Goal: Information Seeking & Learning: Learn about a topic

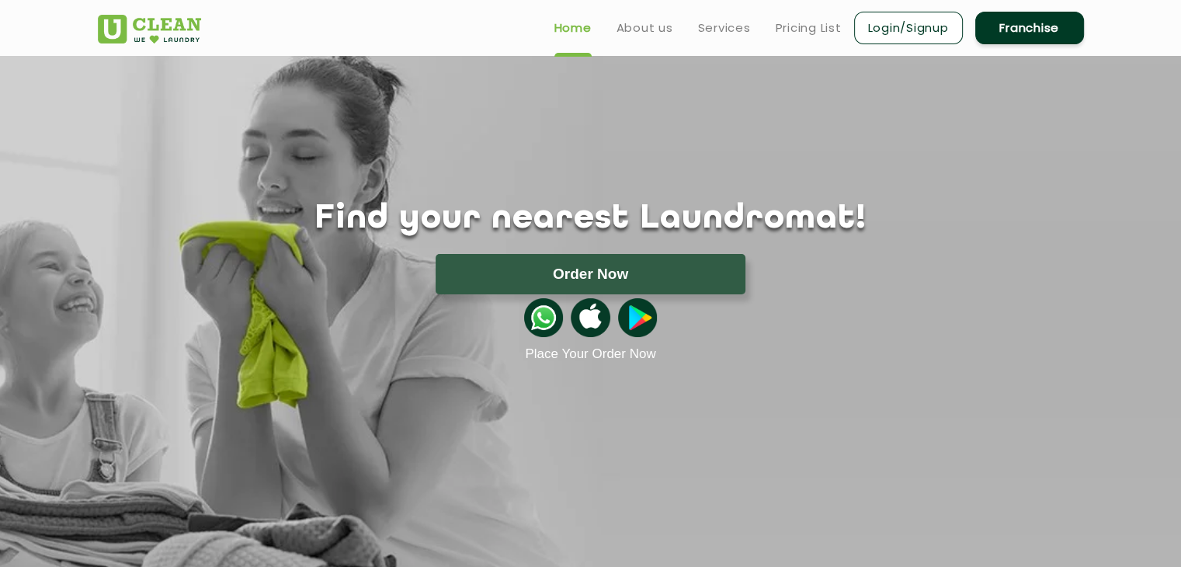
click at [718, 37] on ul "Home About us Services Pricing List Login/Signup Franchise" at bounding box center [813, 27] width 542 height 36
click at [719, 29] on link "Services" at bounding box center [724, 28] width 53 height 19
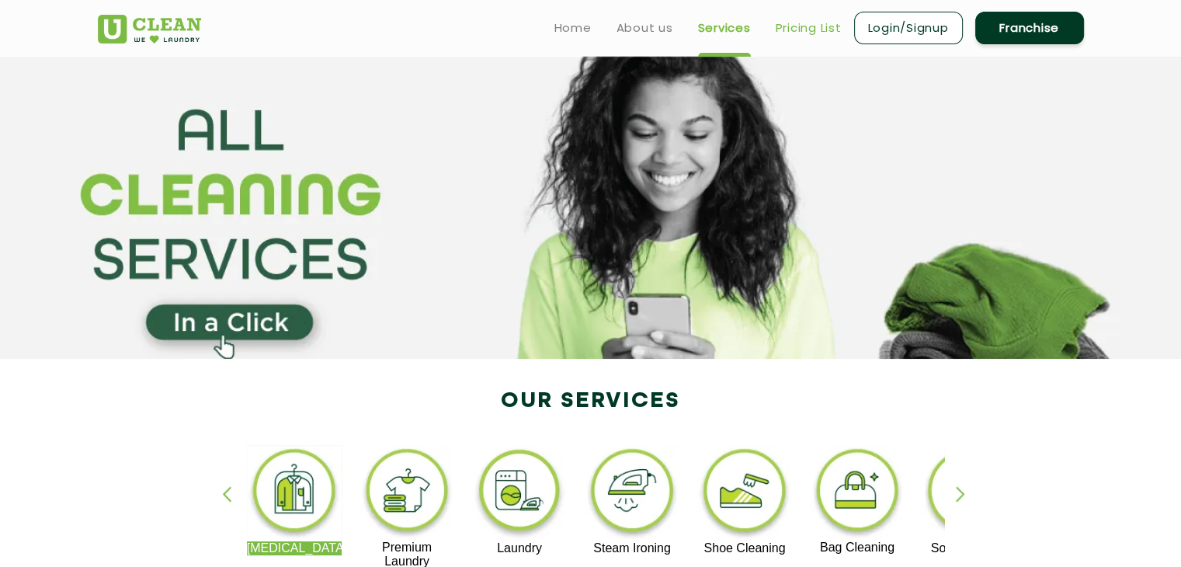
click at [807, 34] on link "Pricing List" at bounding box center [809, 28] width 66 height 19
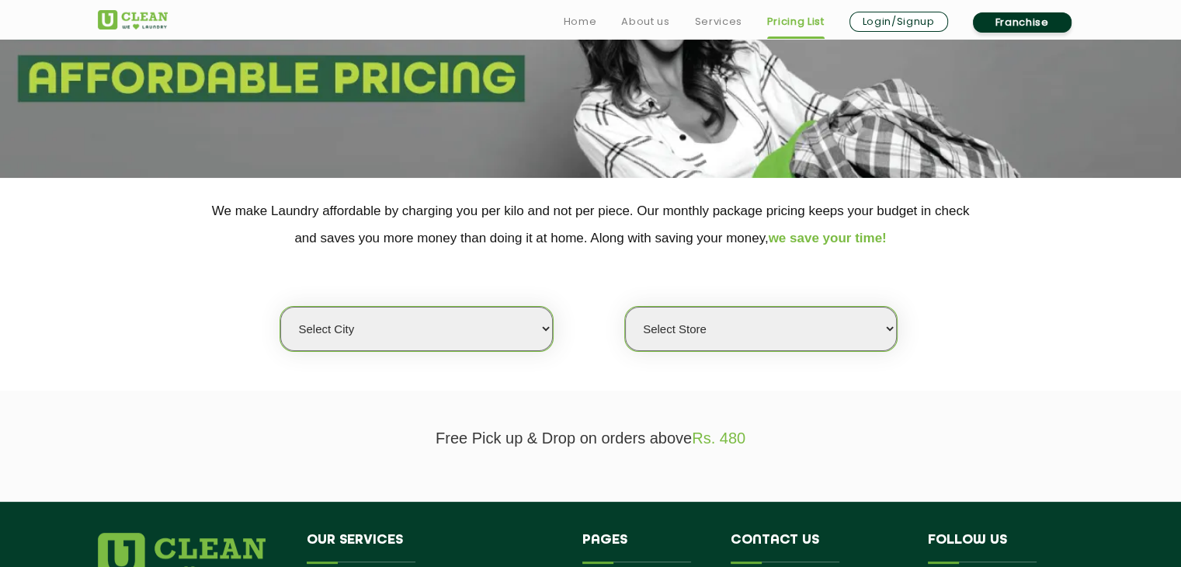
scroll to position [388, 0]
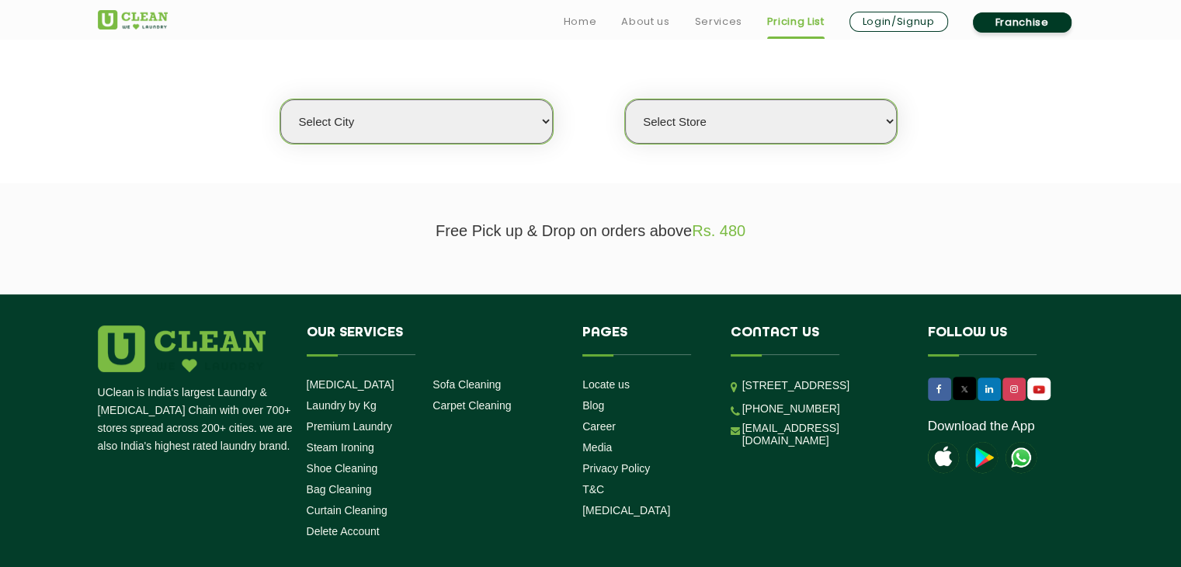
click at [501, 123] on select "Select city [GEOGRAPHIC_DATA] [GEOGRAPHIC_DATA] [GEOGRAPHIC_DATA] [GEOGRAPHIC_D…" at bounding box center [416, 121] width 272 height 44
select select "5"
click at [280, 99] on select "Select city [GEOGRAPHIC_DATA] [GEOGRAPHIC_DATA] [GEOGRAPHIC_DATA] [GEOGRAPHIC_D…" at bounding box center [416, 121] width 272 height 44
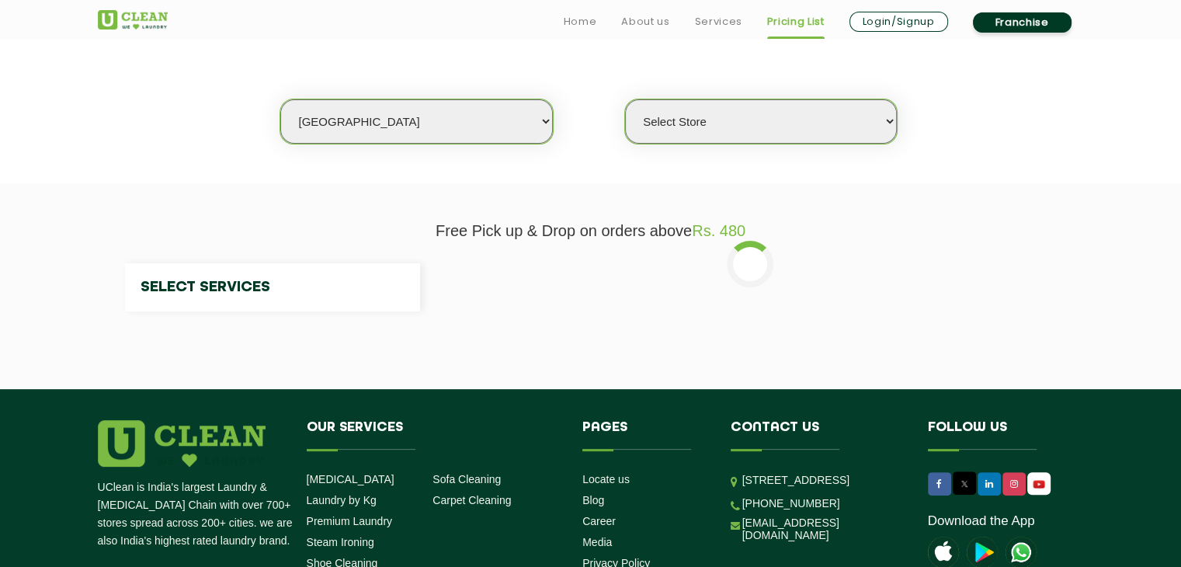
select select "0"
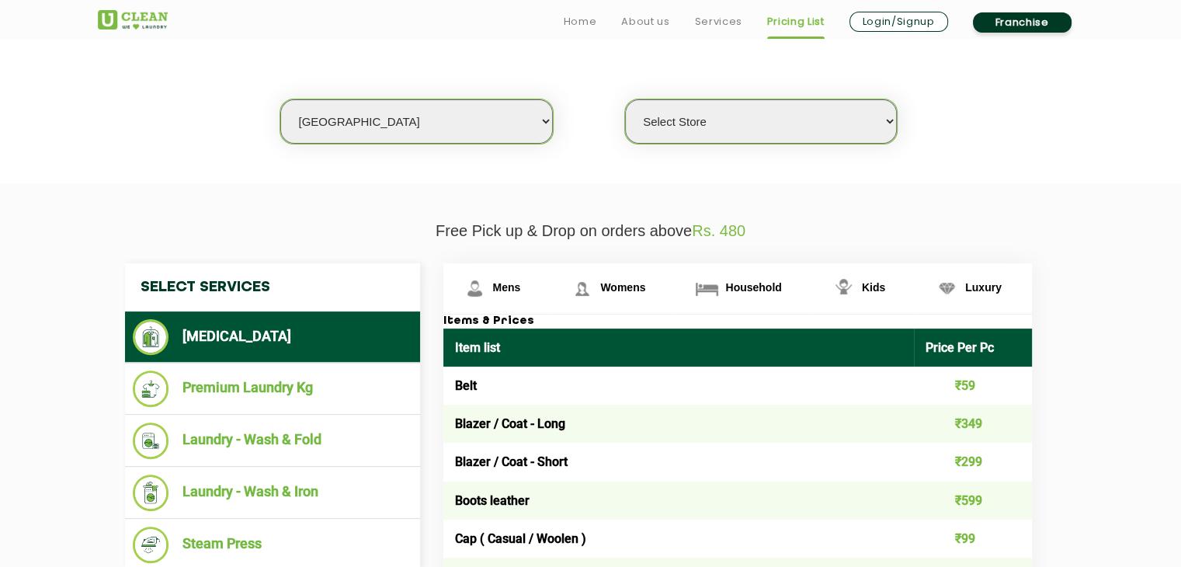
click at [724, 132] on select "Select Store UClean Narsingi UClean Nizampet UClean Sangareddy UClean Gachibowl…" at bounding box center [761, 121] width 272 height 44
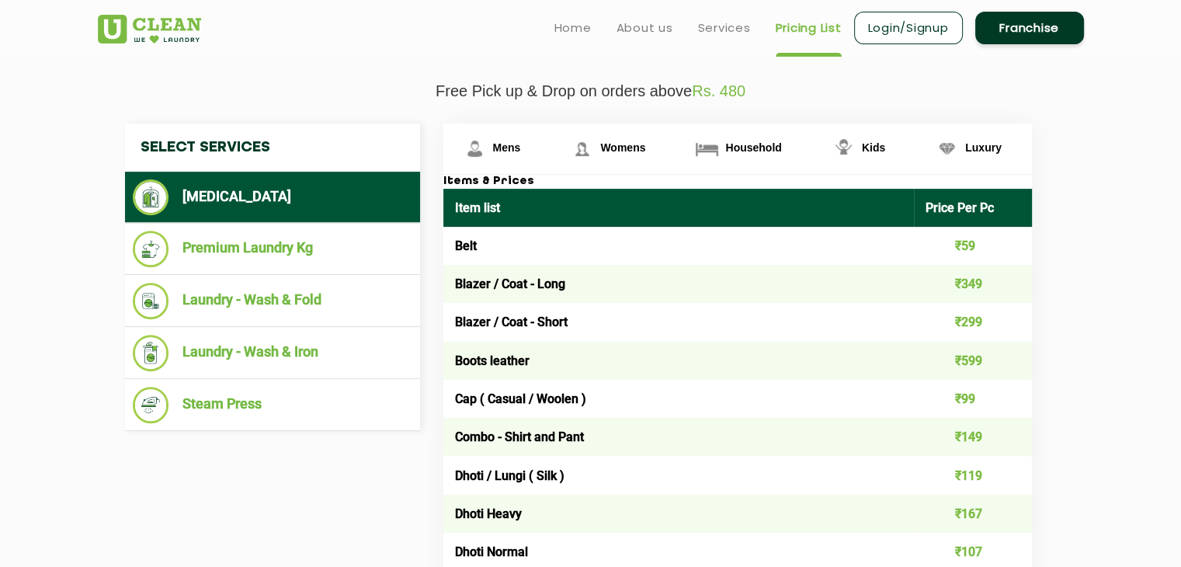
scroll to position [431, 0]
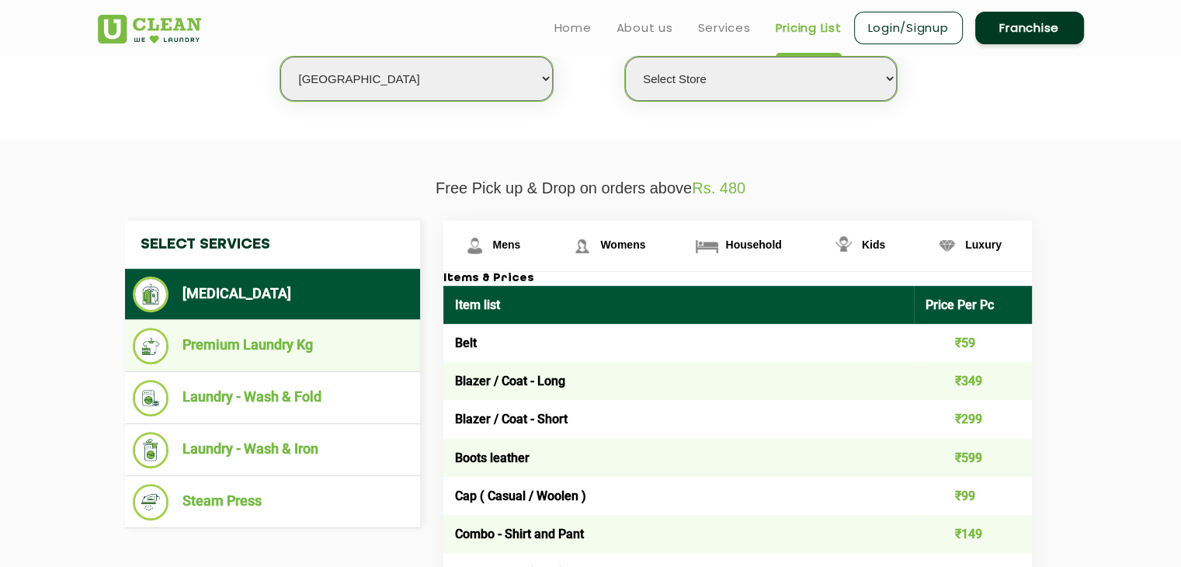
click at [262, 334] on li "Premium Laundry Kg" at bounding box center [273, 346] width 280 height 36
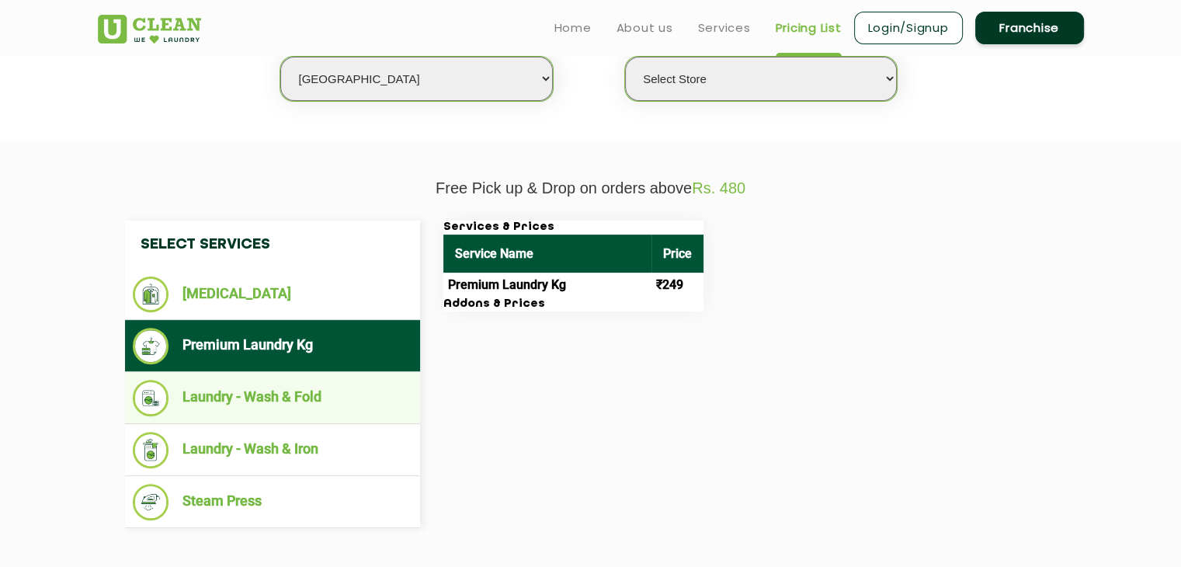
click at [269, 384] on li "Laundry - Wash & Fold" at bounding box center [273, 398] width 280 height 36
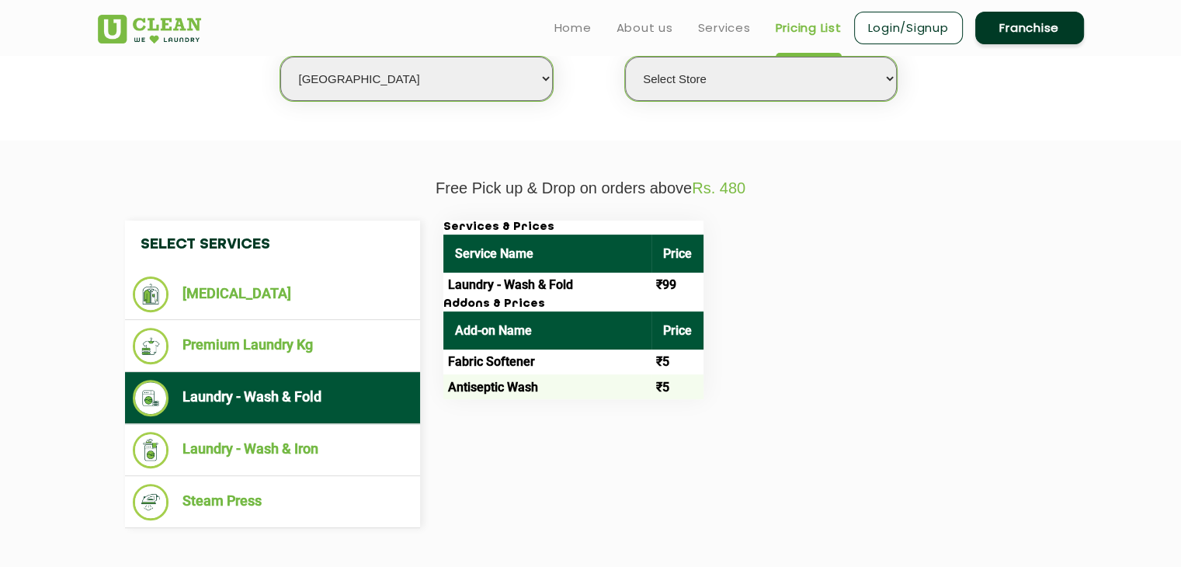
click at [267, 417] on ul "Laundry - Wash & Fold" at bounding box center [272, 398] width 295 height 52
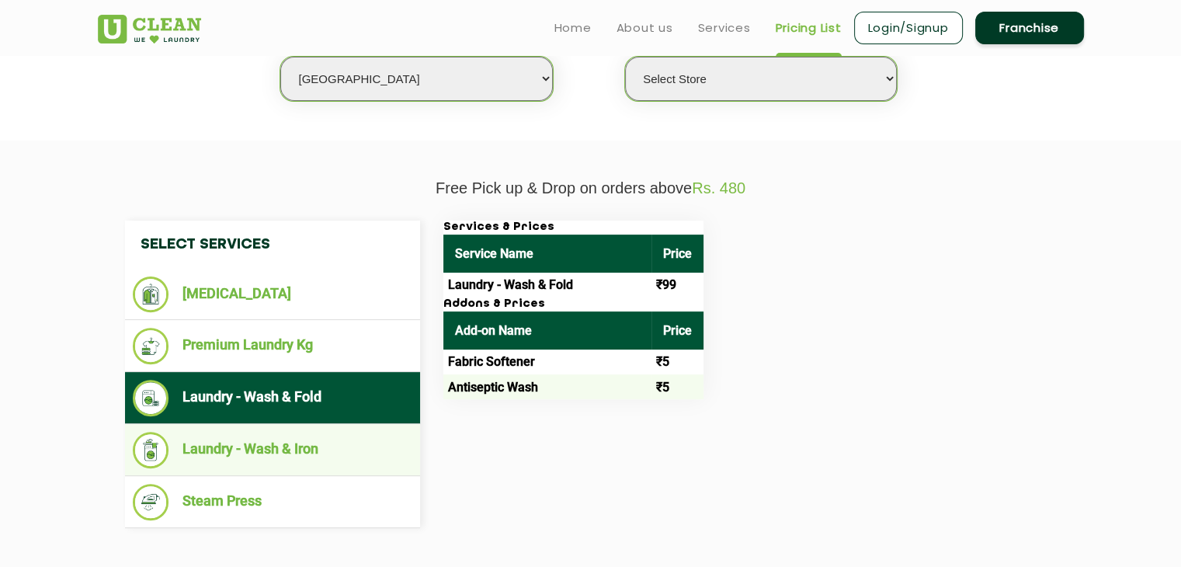
click at [287, 460] on li "Laundry - Wash & Iron" at bounding box center [273, 450] width 280 height 36
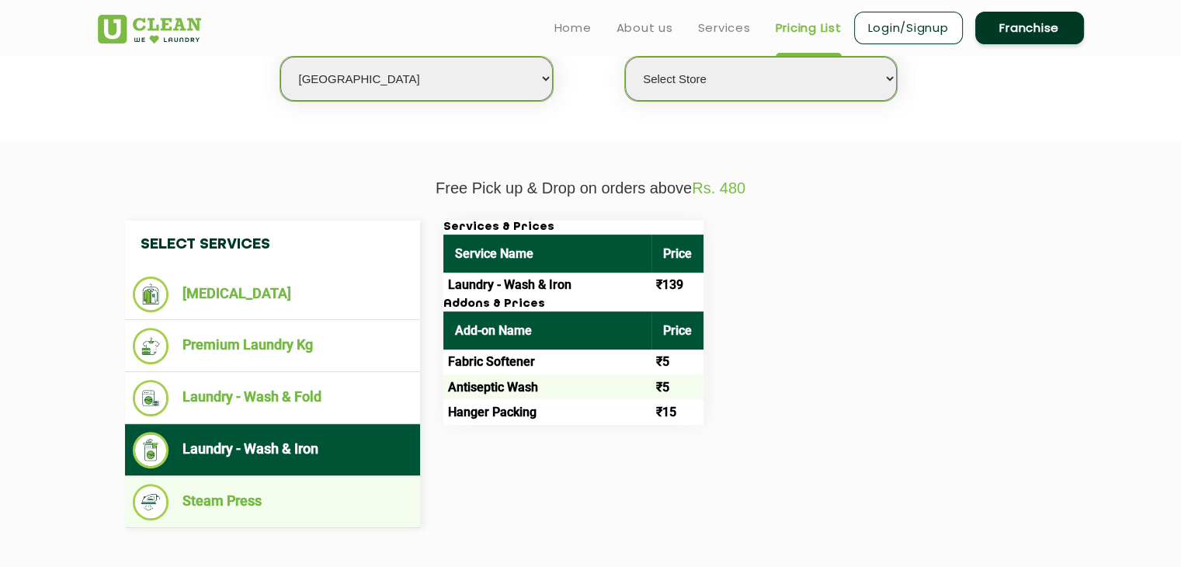
click at [273, 484] on li "Steam Press" at bounding box center [273, 502] width 280 height 36
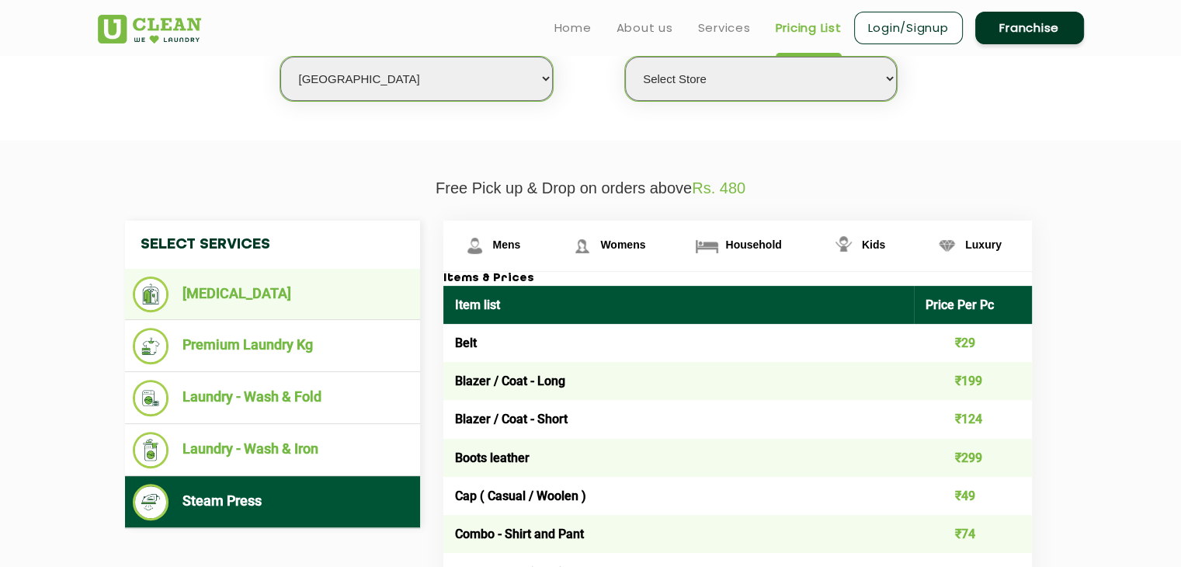
click at [297, 311] on li "[MEDICAL_DATA]" at bounding box center [273, 294] width 280 height 36
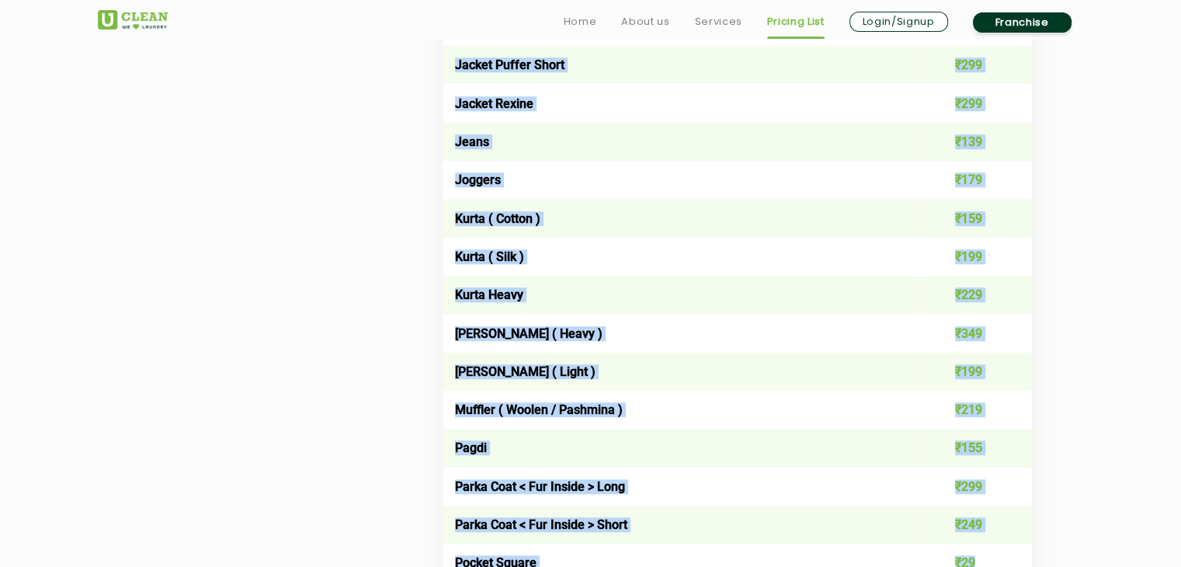
scroll to position [1514, 0]
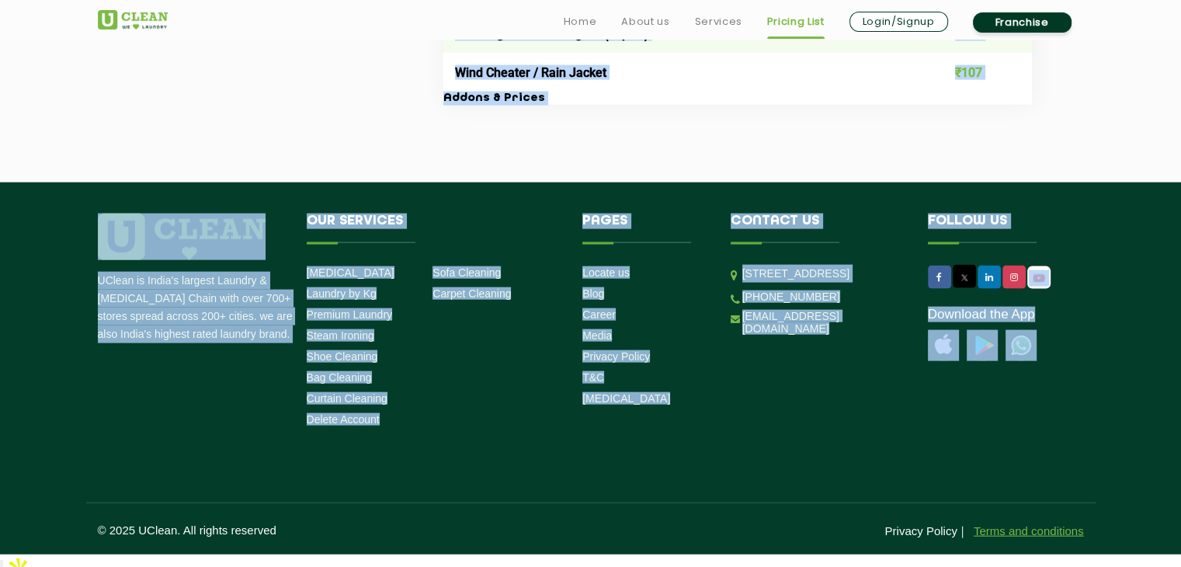
drag, startPoint x: 453, startPoint y: 259, endPoint x: 1006, endPoint y: 548, distance: 624.5
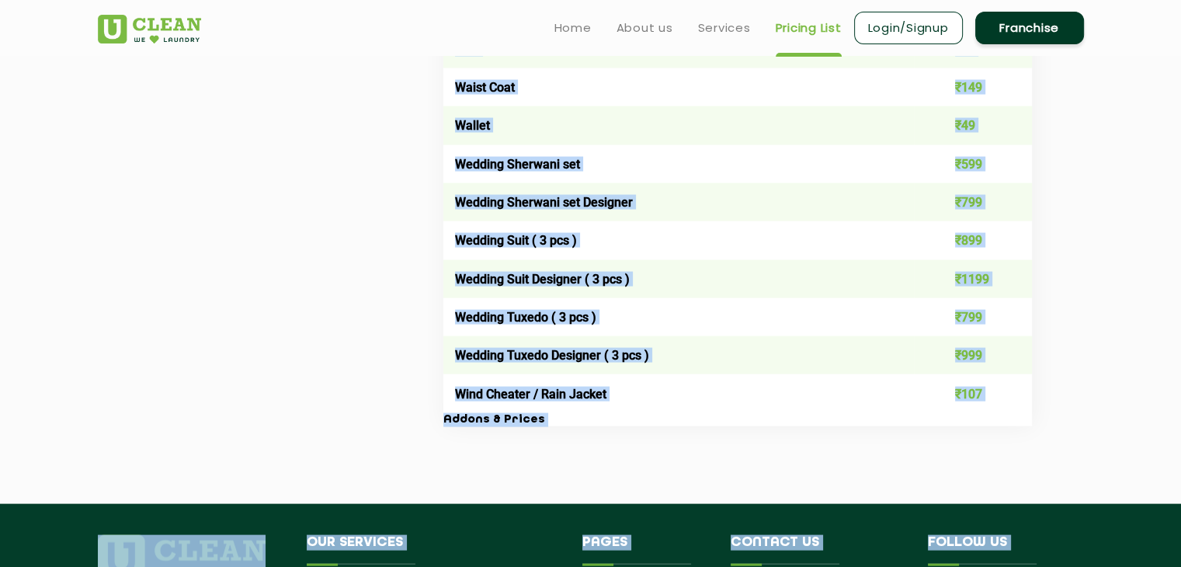
scroll to position [2916, 0]
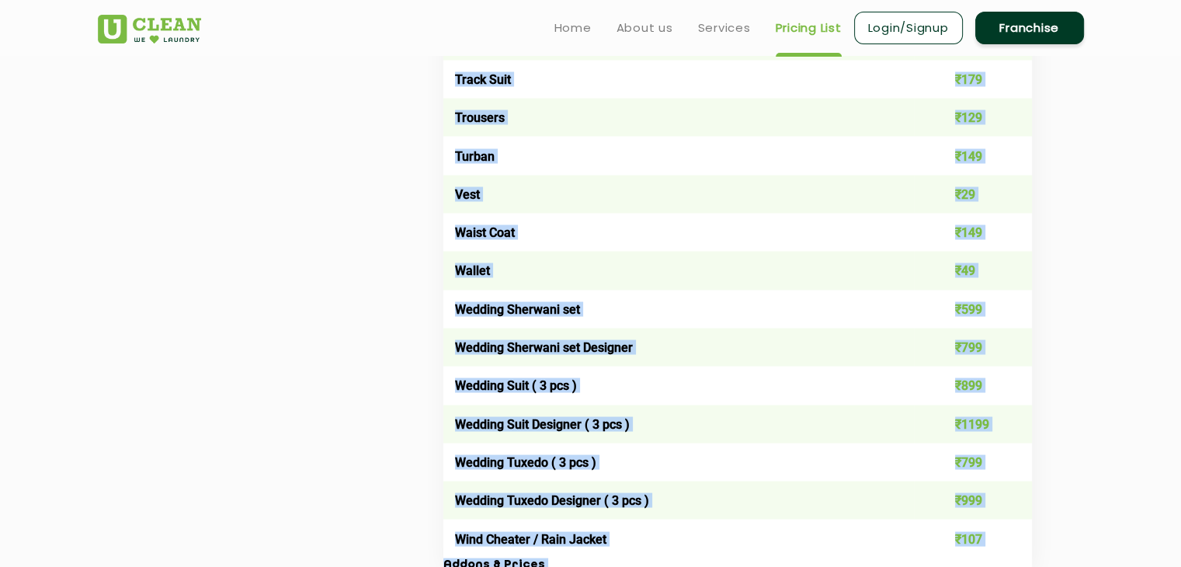
click at [1028, 434] on td "₹1199" at bounding box center [973, 424] width 118 height 38
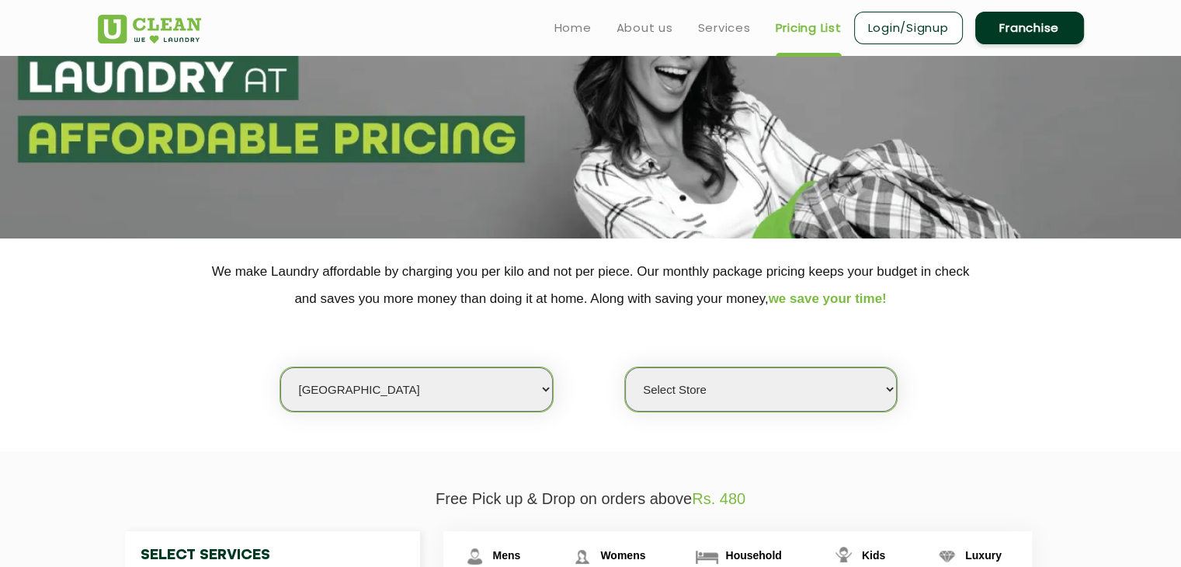
scroll to position [0, 0]
